Goal: Check status: Check status

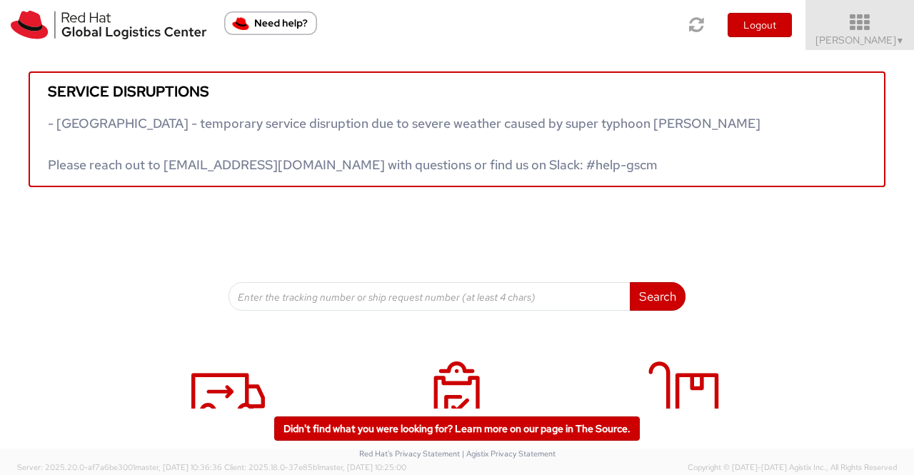
click at [904, 41] on span "▼" at bounding box center [900, 40] width 9 height 11
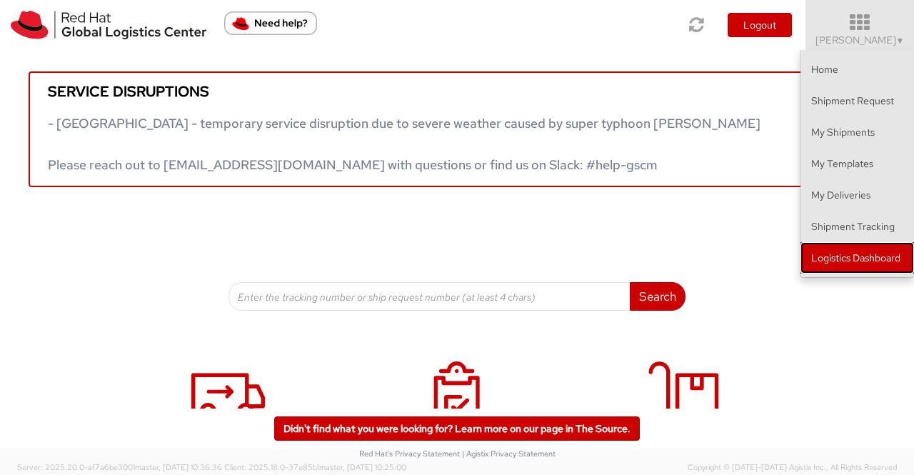
click at [831, 261] on link "Logistics Dashboard" at bounding box center [857, 257] width 114 height 31
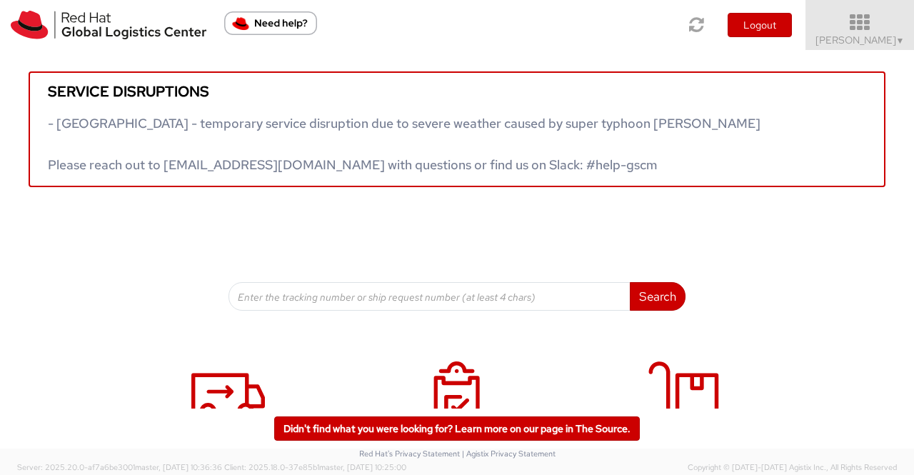
click at [897, 39] on span "▼" at bounding box center [900, 40] width 9 height 11
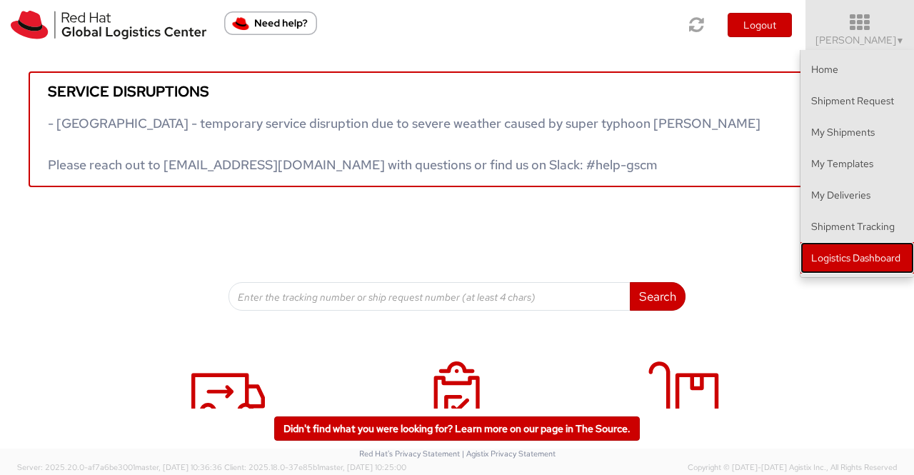
click at [845, 261] on link "Logistics Dashboard" at bounding box center [857, 257] width 114 height 31
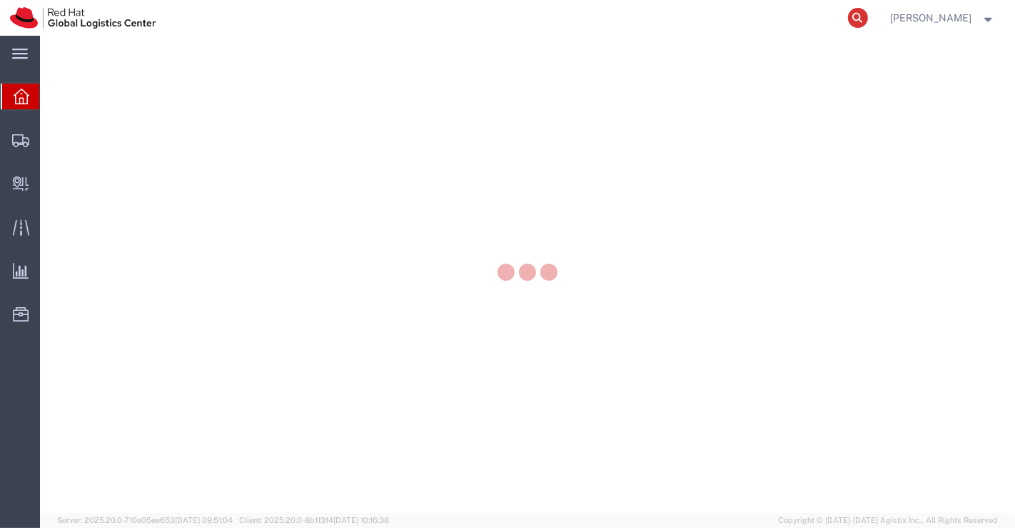
click at [865, 21] on icon at bounding box center [858, 18] width 20 height 20
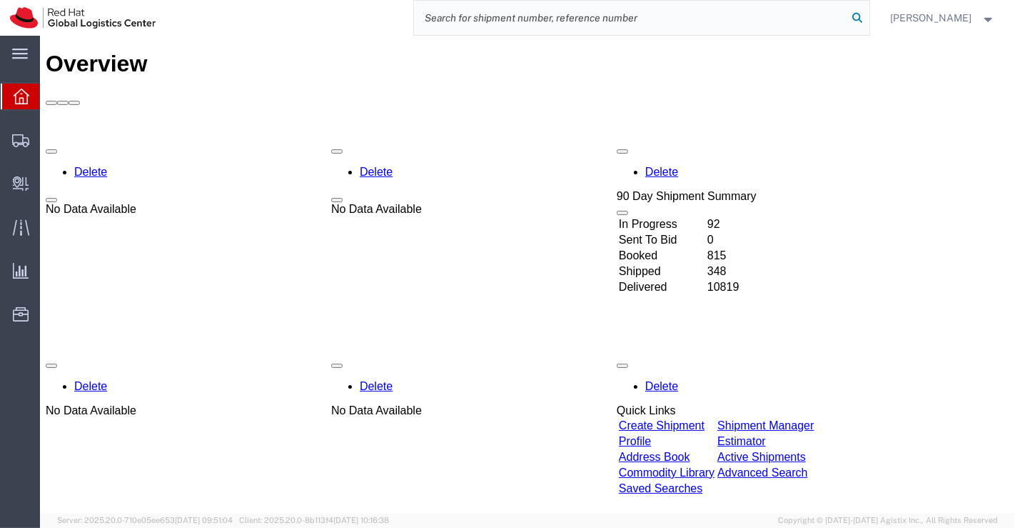
paste input "782768993728"
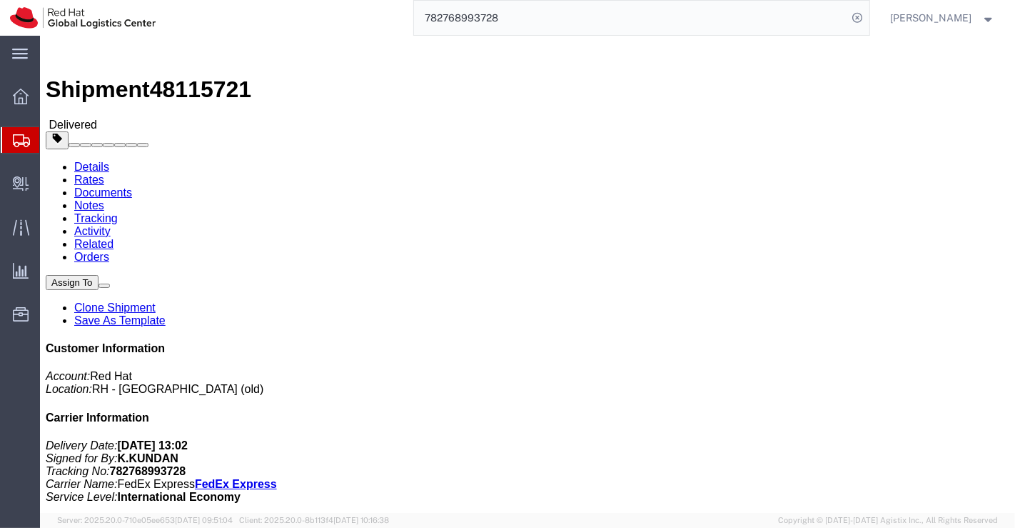
scroll to position [159, 0]
type input "782768993728"
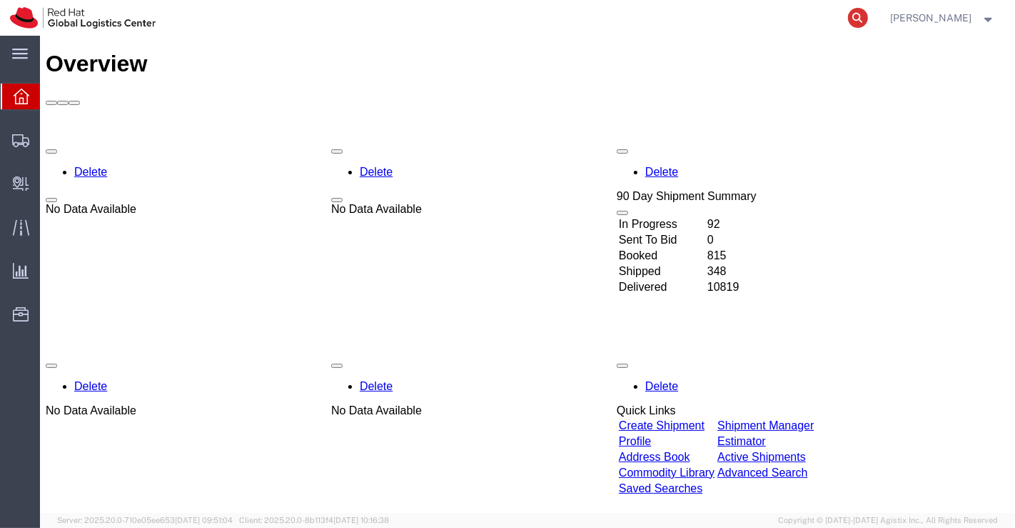
click at [858, 19] on icon at bounding box center [858, 18] width 20 height 20
paste input "397715414228"
type input "397715414228"
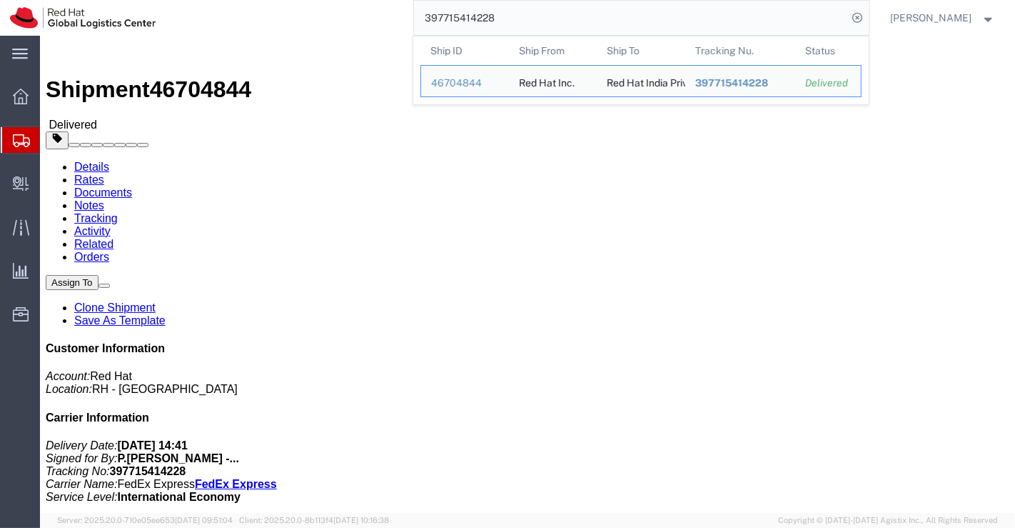
click div "Leg 1 - Small Parcel"
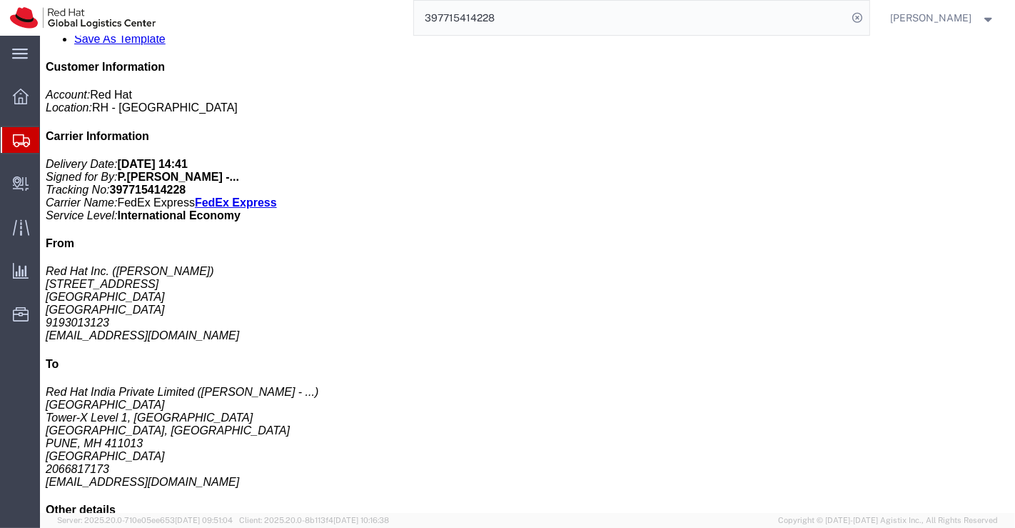
scroll to position [317, 0]
